Goal: Browse casually: Explore the website without a specific task or goal

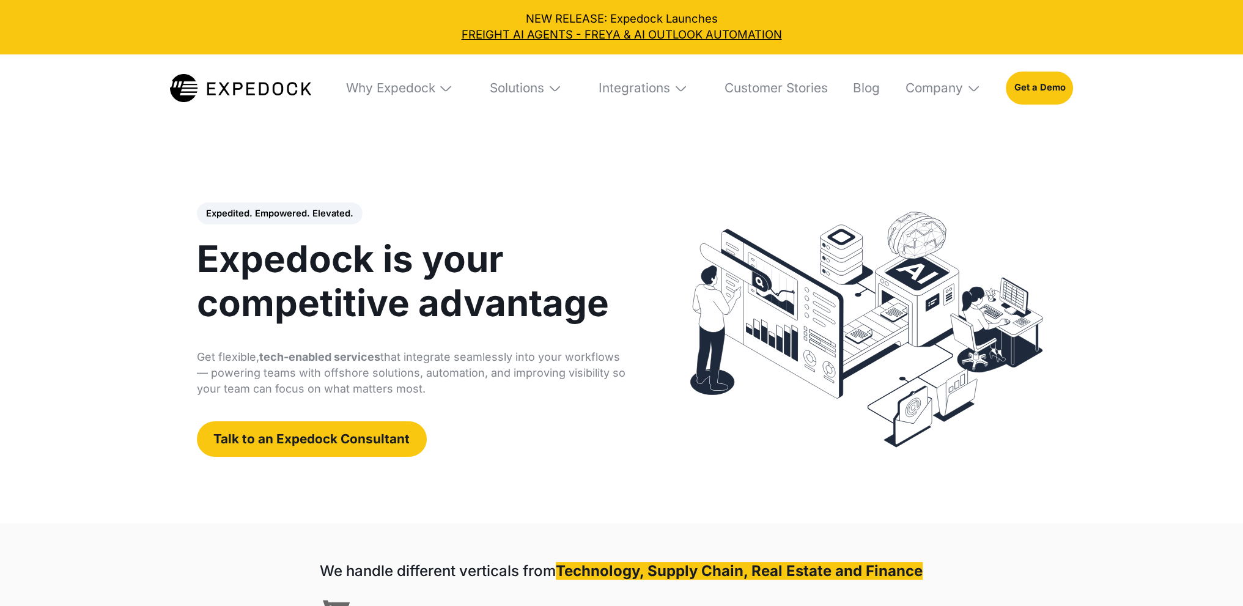
select select
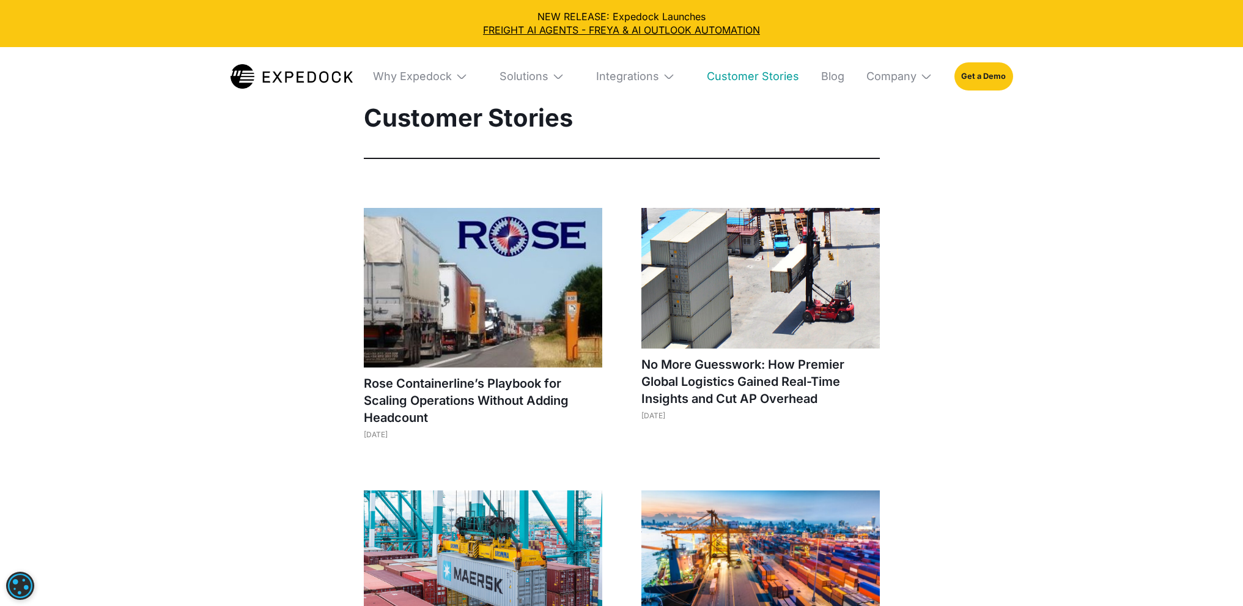
select select
click at [433, 75] on div "Why Expedock" at bounding box center [412, 77] width 79 height 14
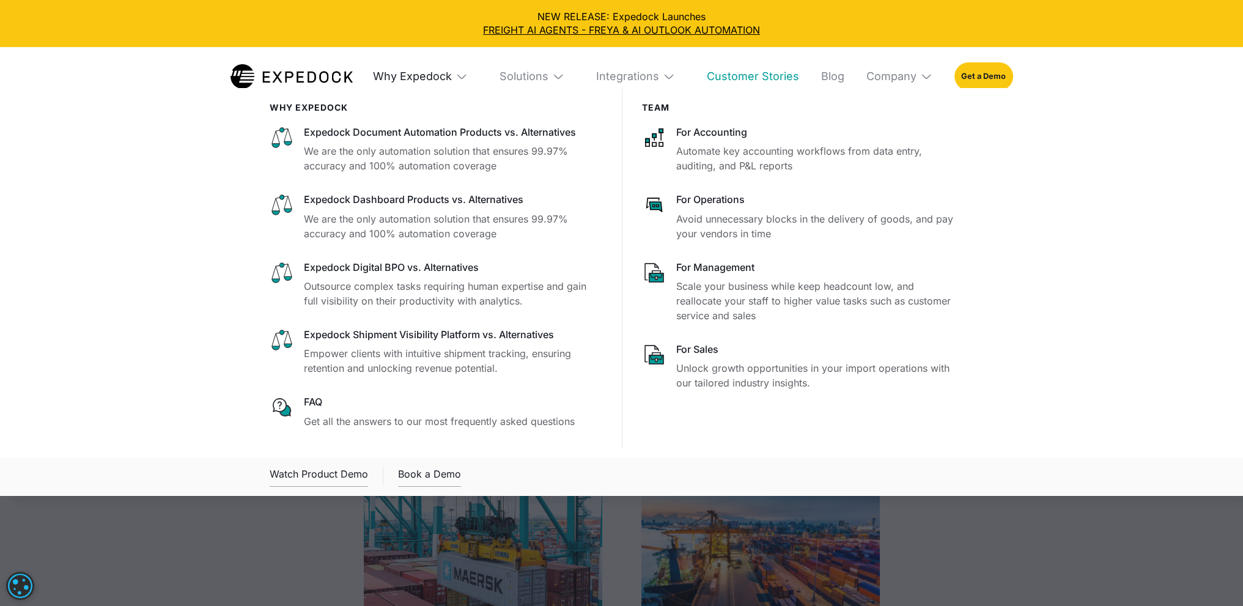
click at [433, 75] on div "Why Expedock" at bounding box center [412, 77] width 79 height 14
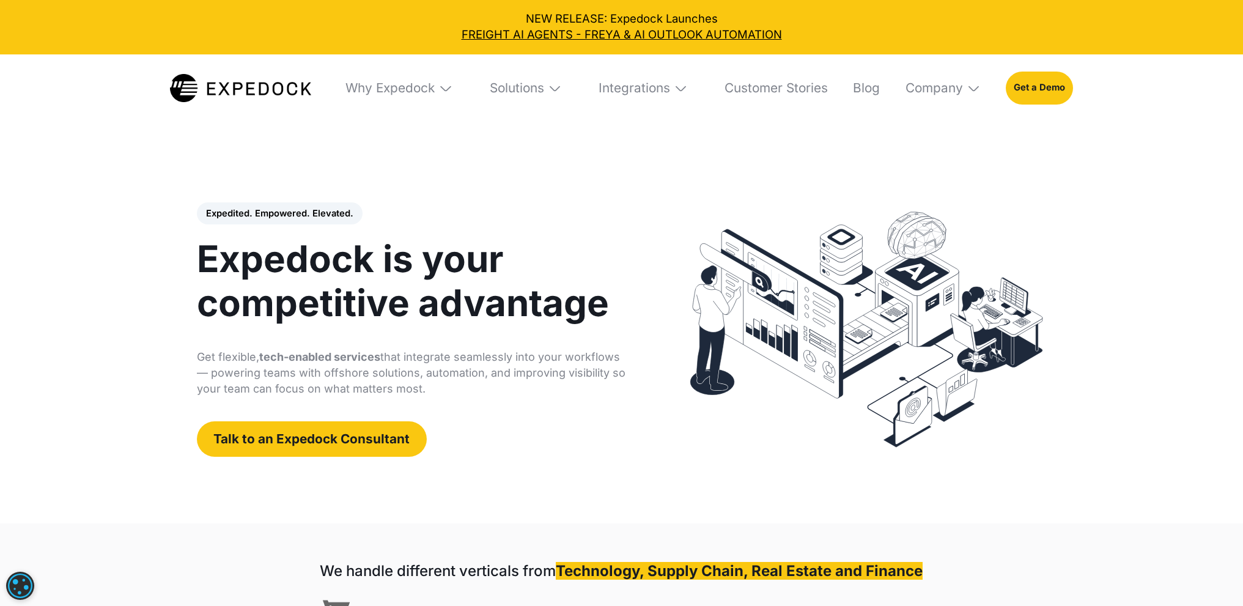
select select
